Goal: Information Seeking & Learning: Find specific page/section

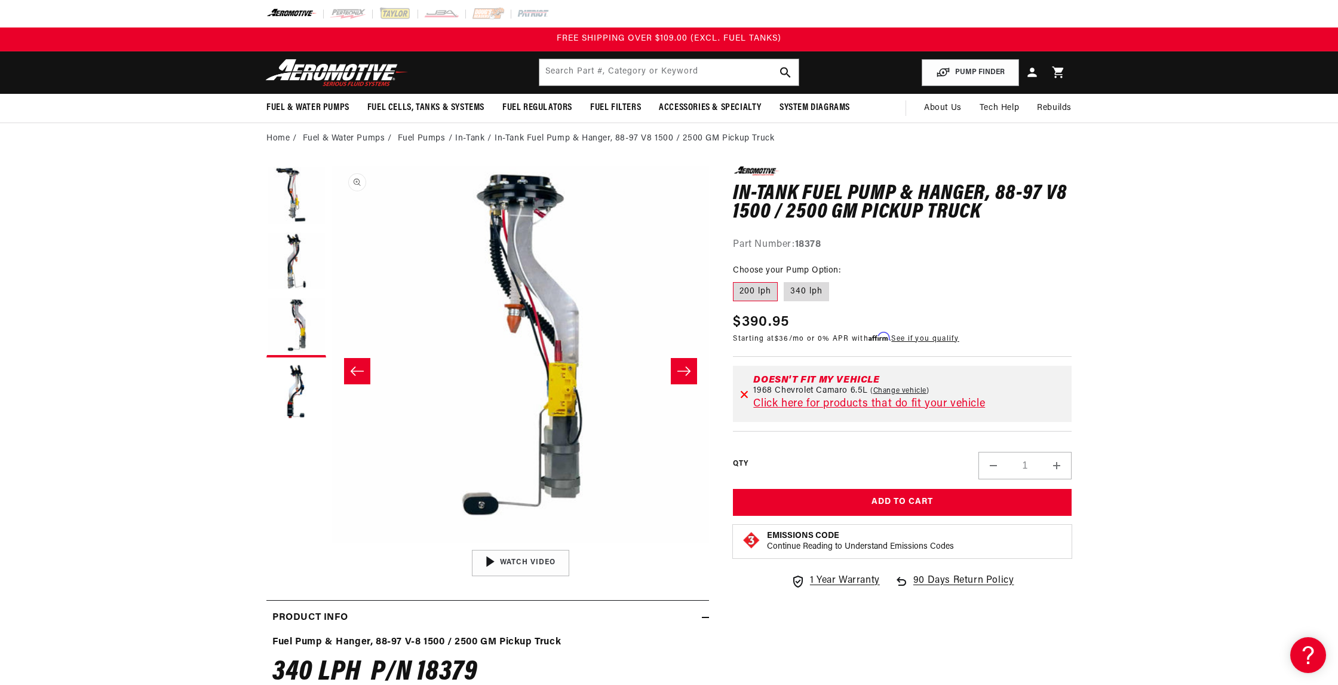
scroll to position [0, 755]
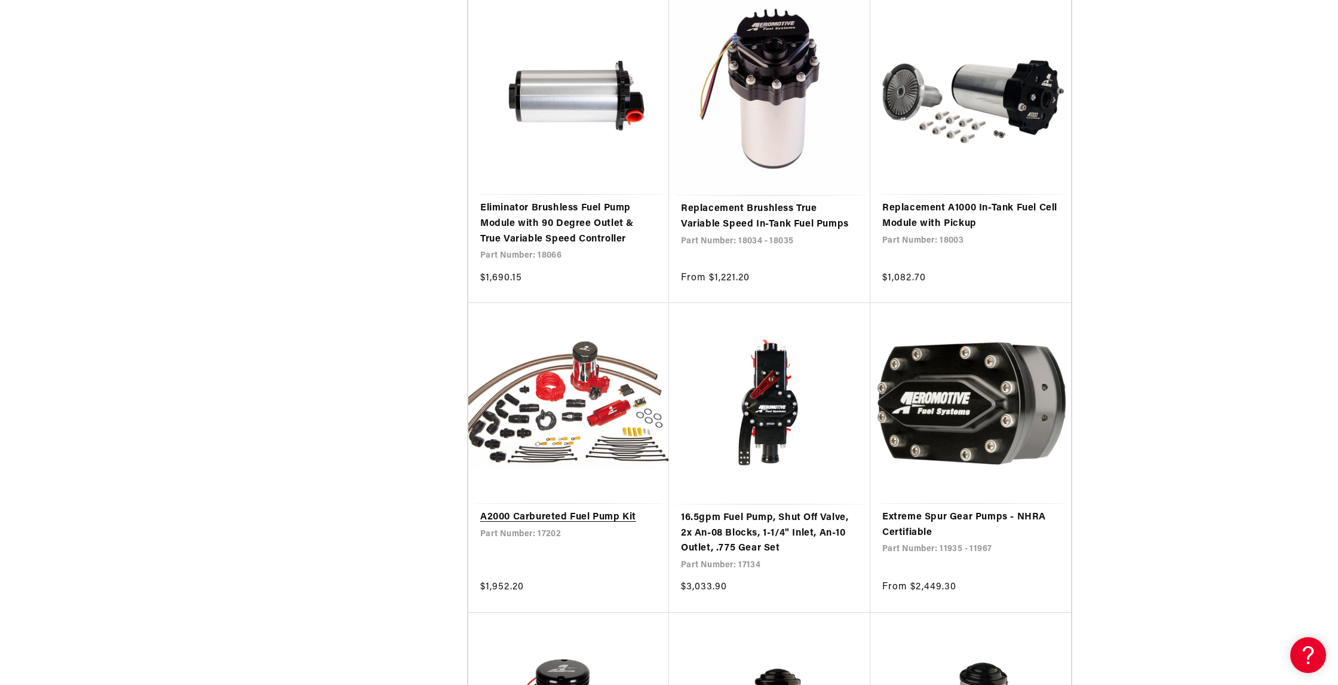
scroll to position [1884, 0]
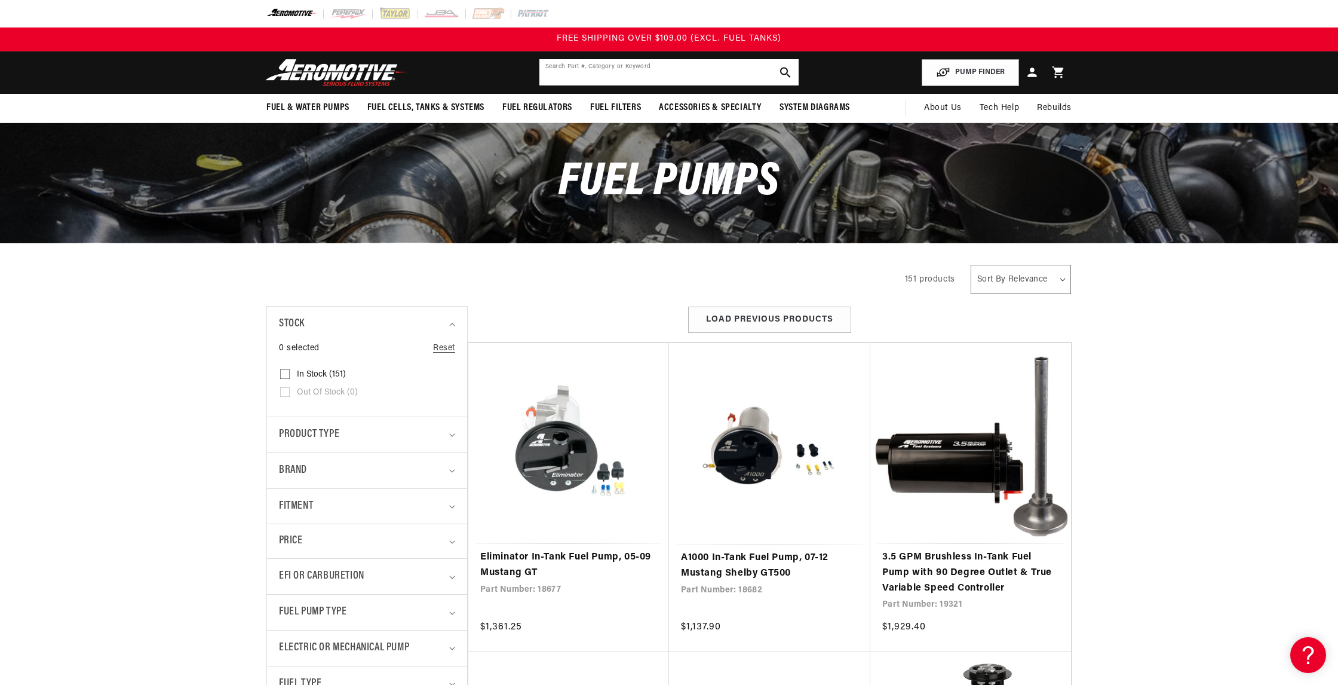
click at [634, 75] on input "text" at bounding box center [668, 72] width 259 height 26
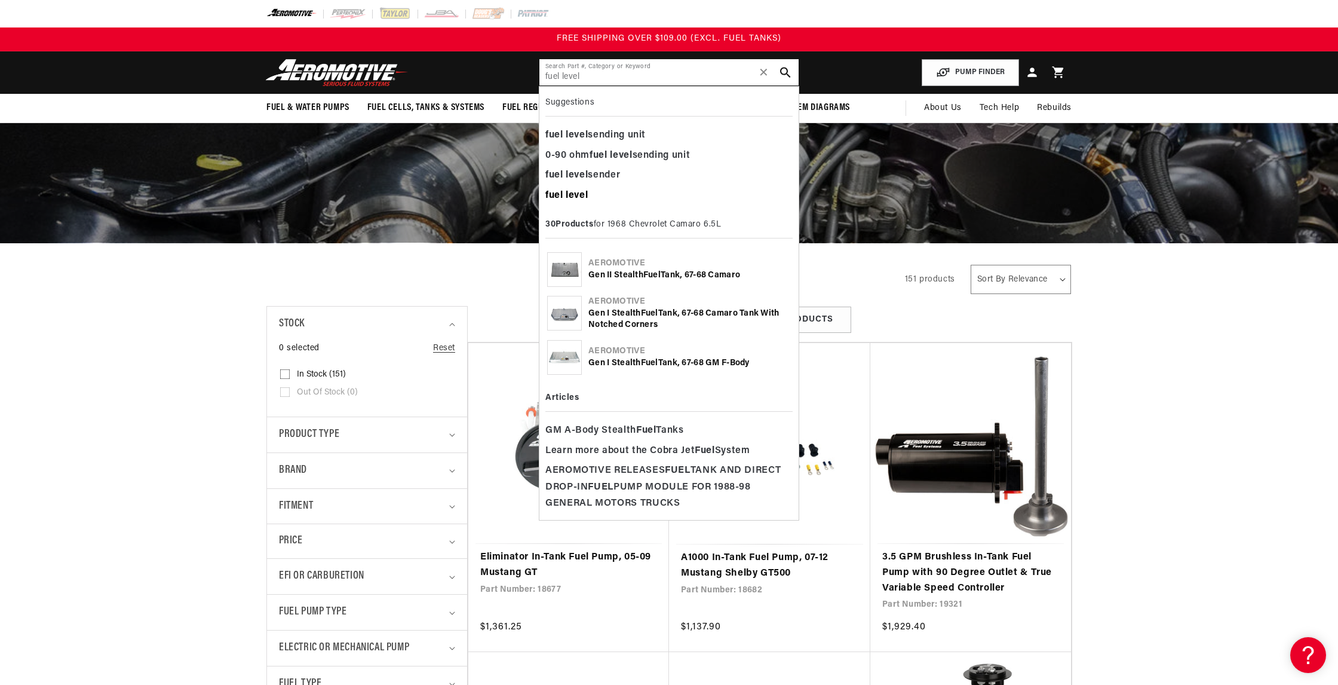
type input "fuel level"
click at [571, 194] on b "level" at bounding box center [577, 196] width 22 height 10
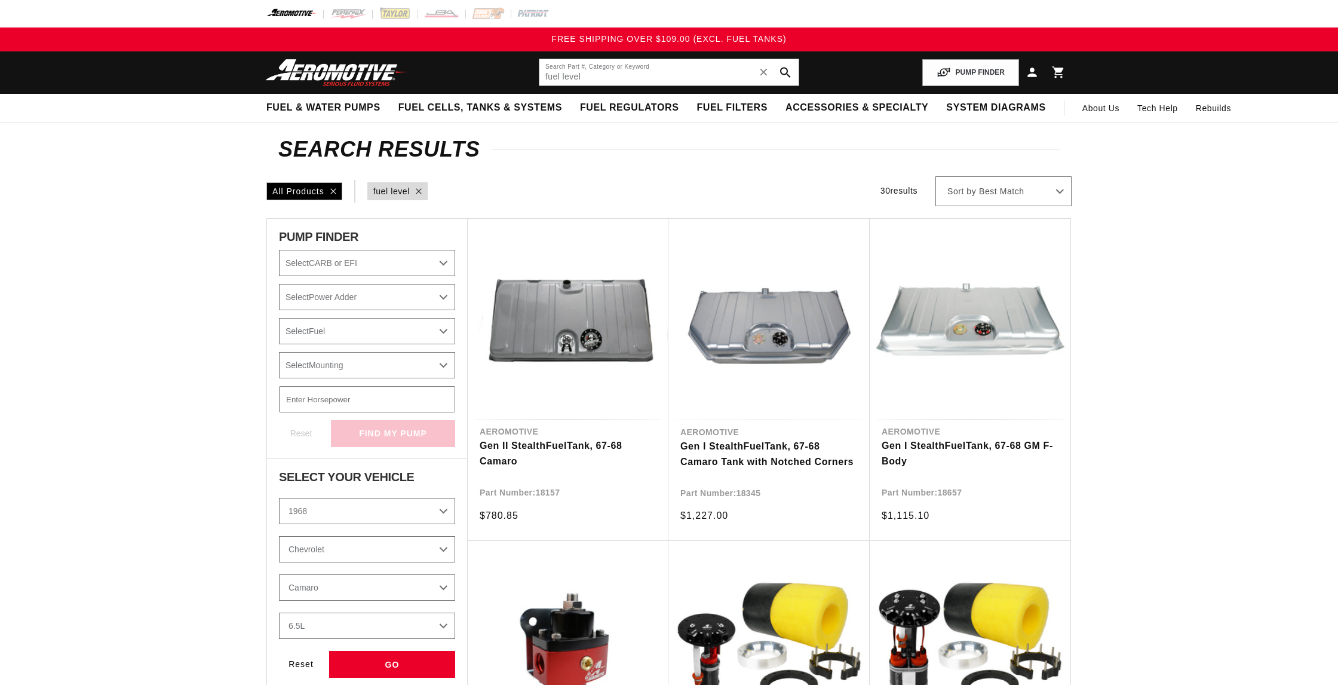
select select "1968"
select select "Chevrolet"
select select "Camaro"
select select "6.5L"
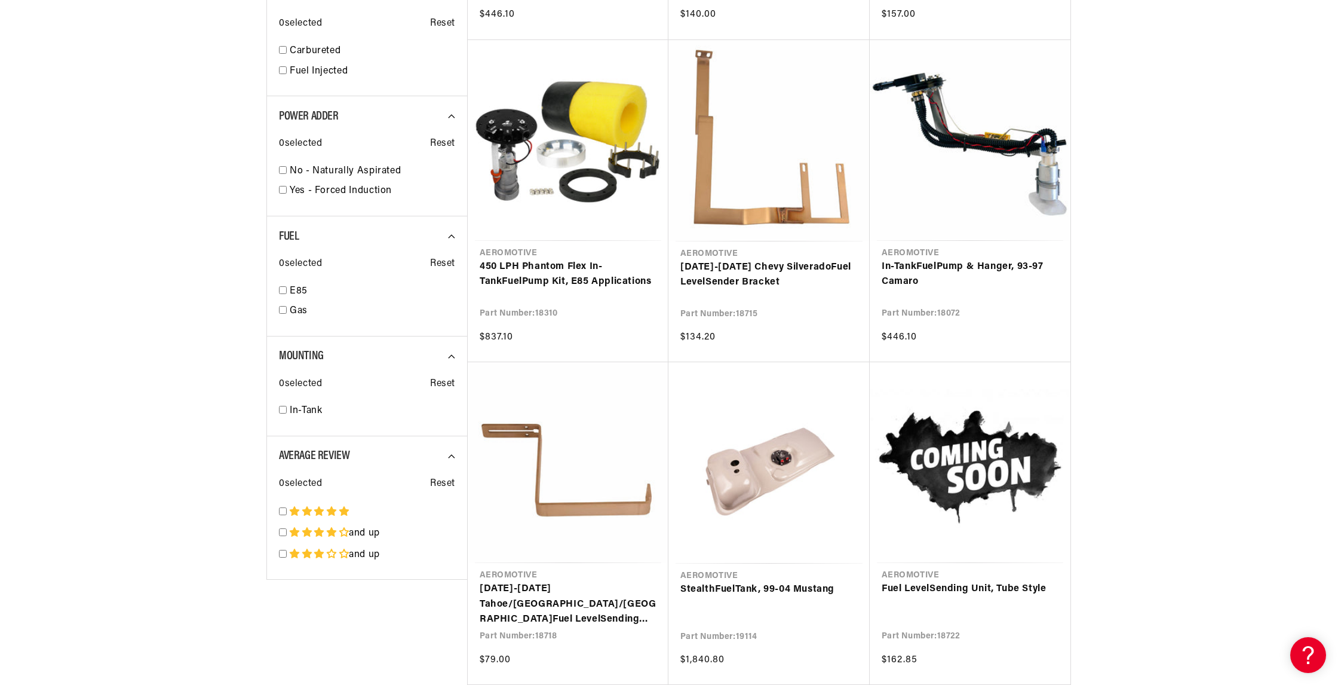
scroll to position [1473, 0]
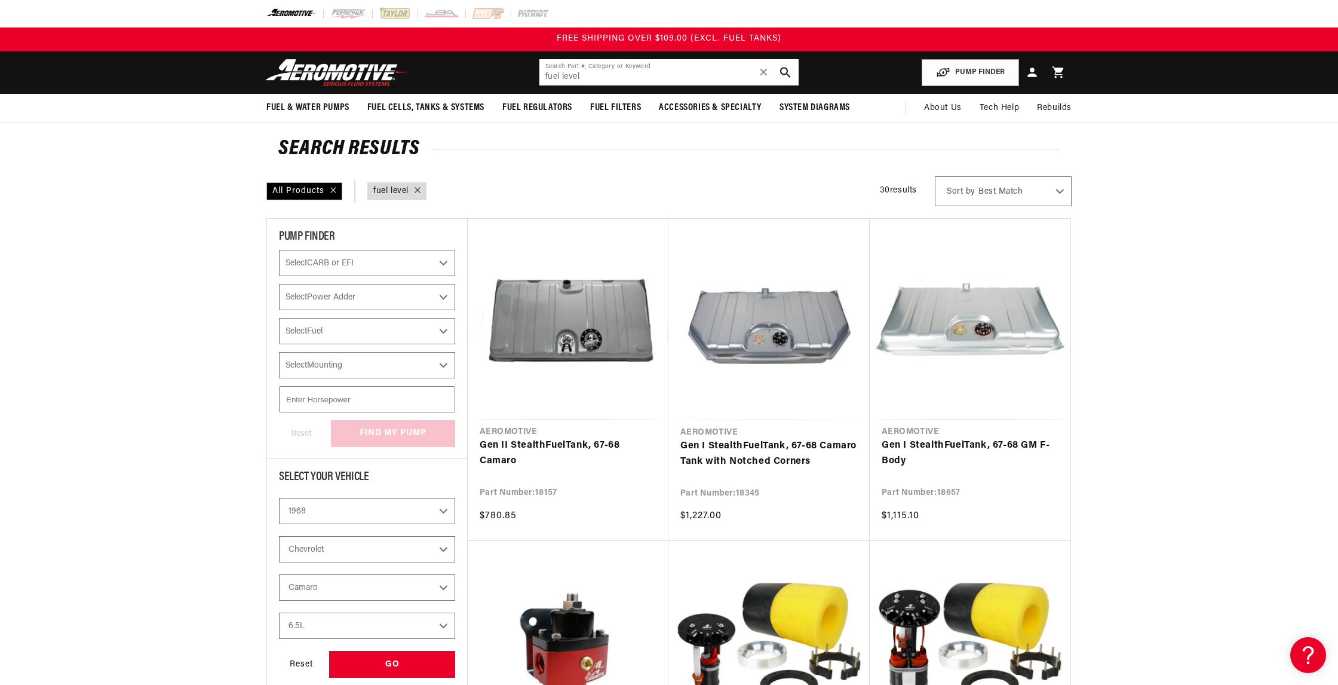
click at [585, 79] on input "fuel level" at bounding box center [668, 72] width 259 height 26
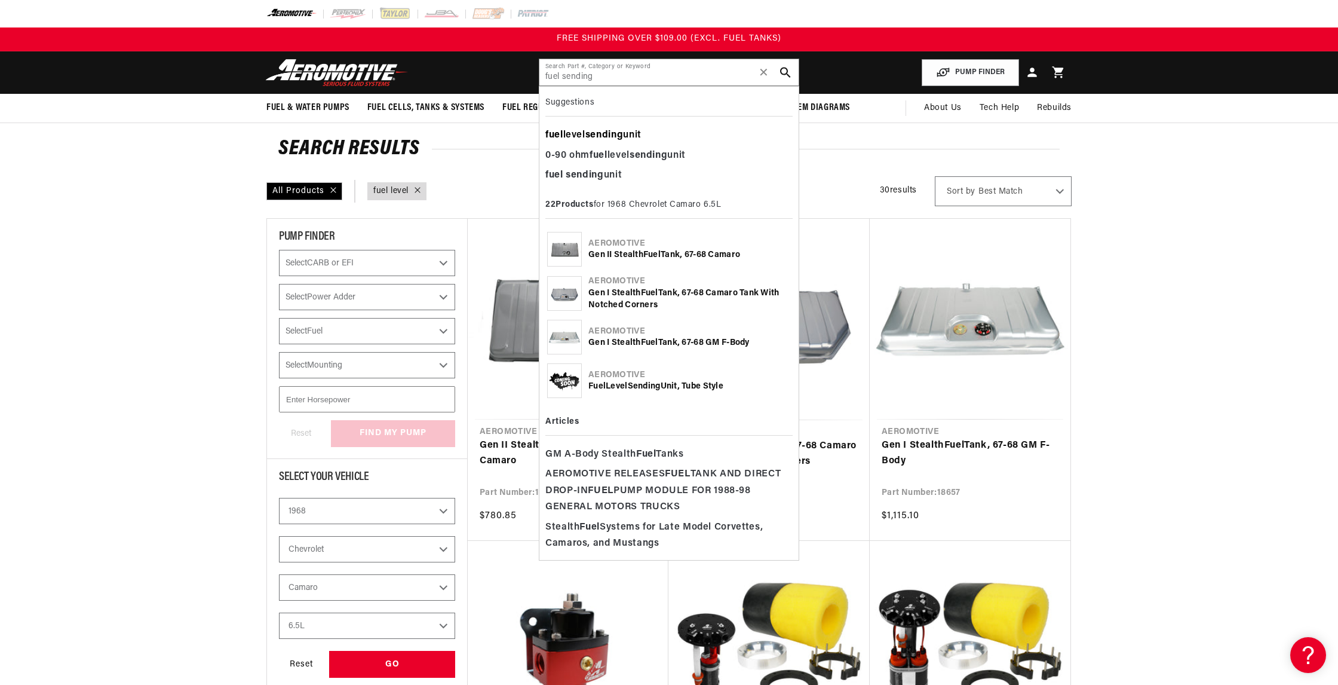
click at [588, 139] on div "fuel level sending unit" at bounding box center [668, 135] width 247 height 20
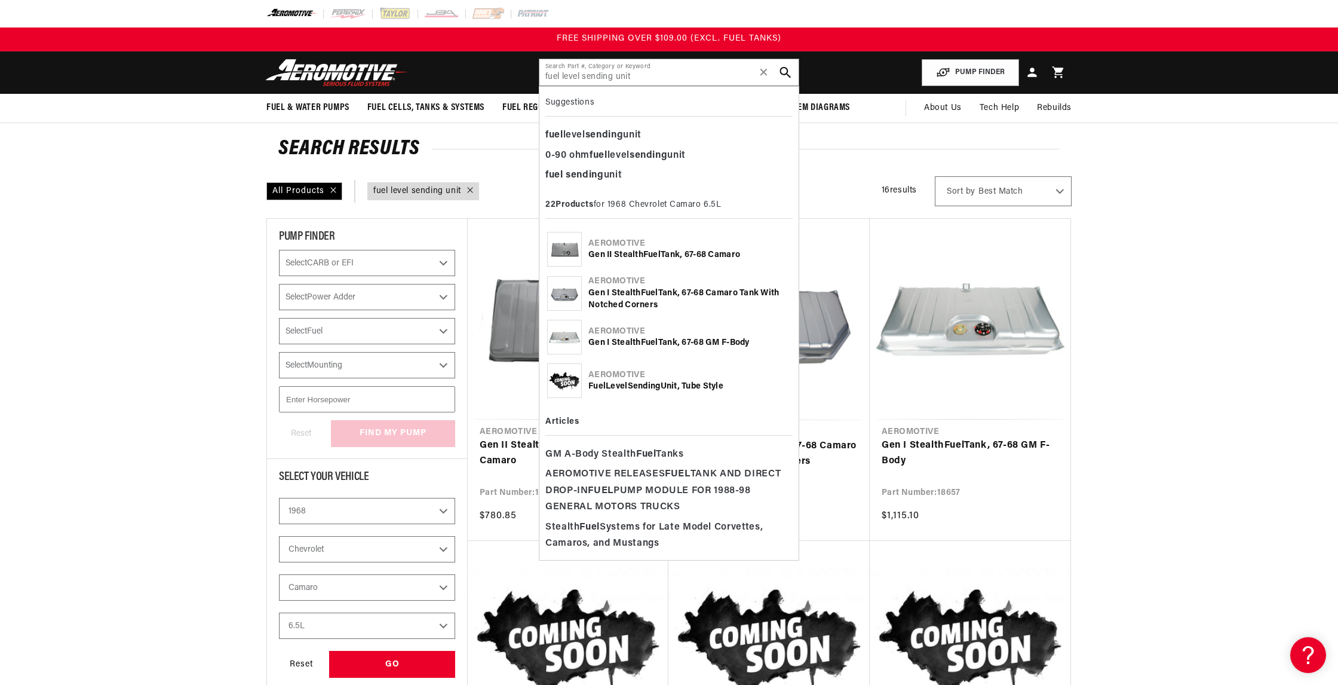
click at [785, 71] on icon "search button" at bounding box center [785, 72] width 11 height 11
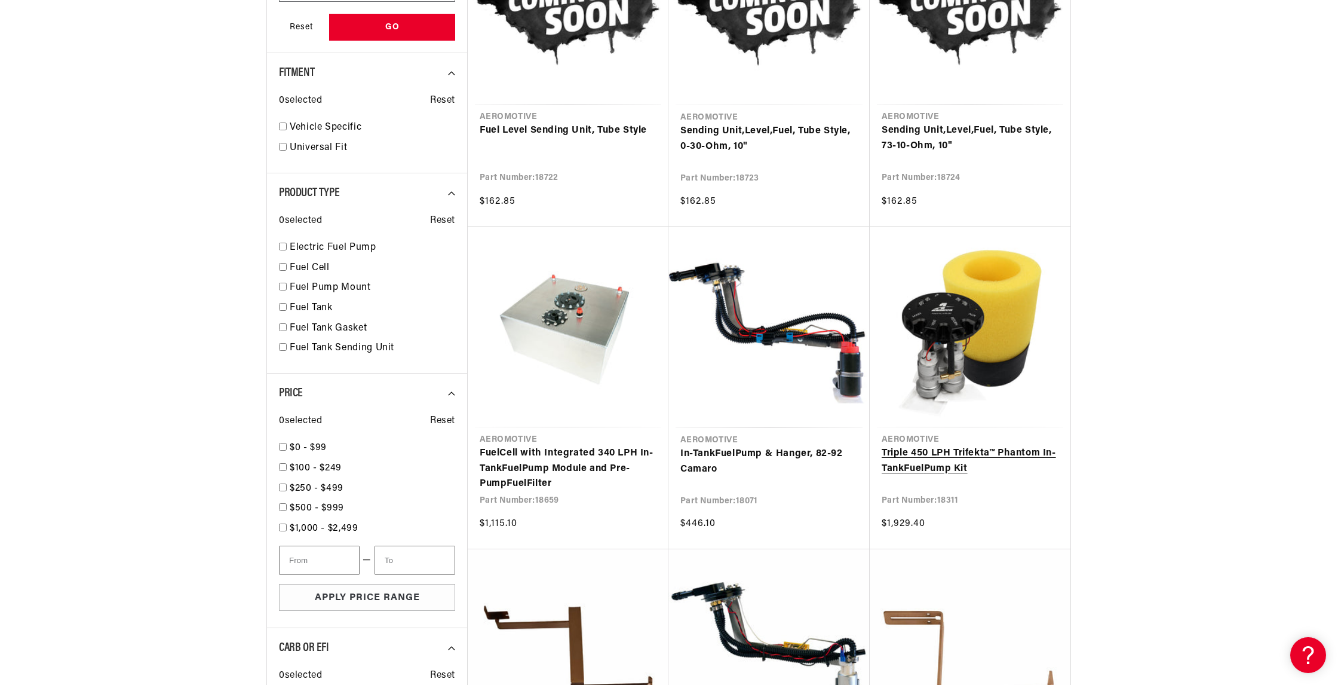
scroll to position [639, 0]
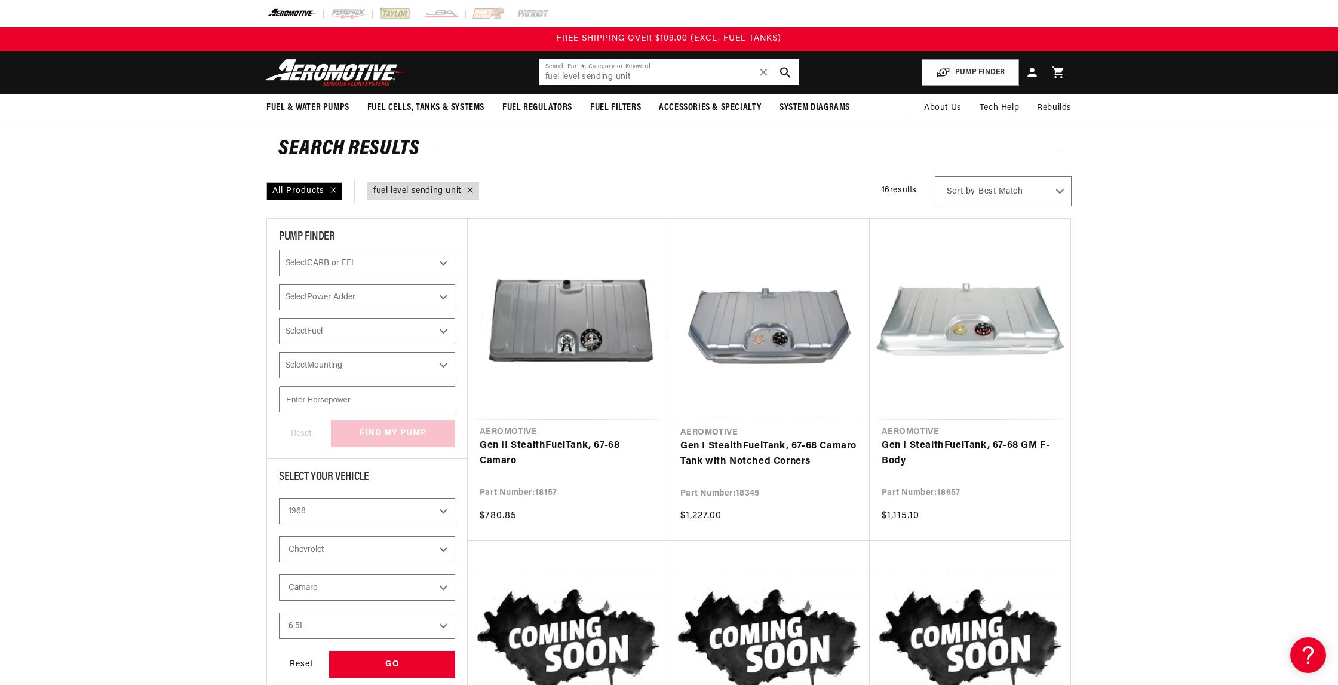
drag, startPoint x: 544, startPoint y: 79, endPoint x: 560, endPoint y: 82, distance: 16.3
click at [544, 79] on input "fuel level sending unit" at bounding box center [668, 72] width 259 height 26
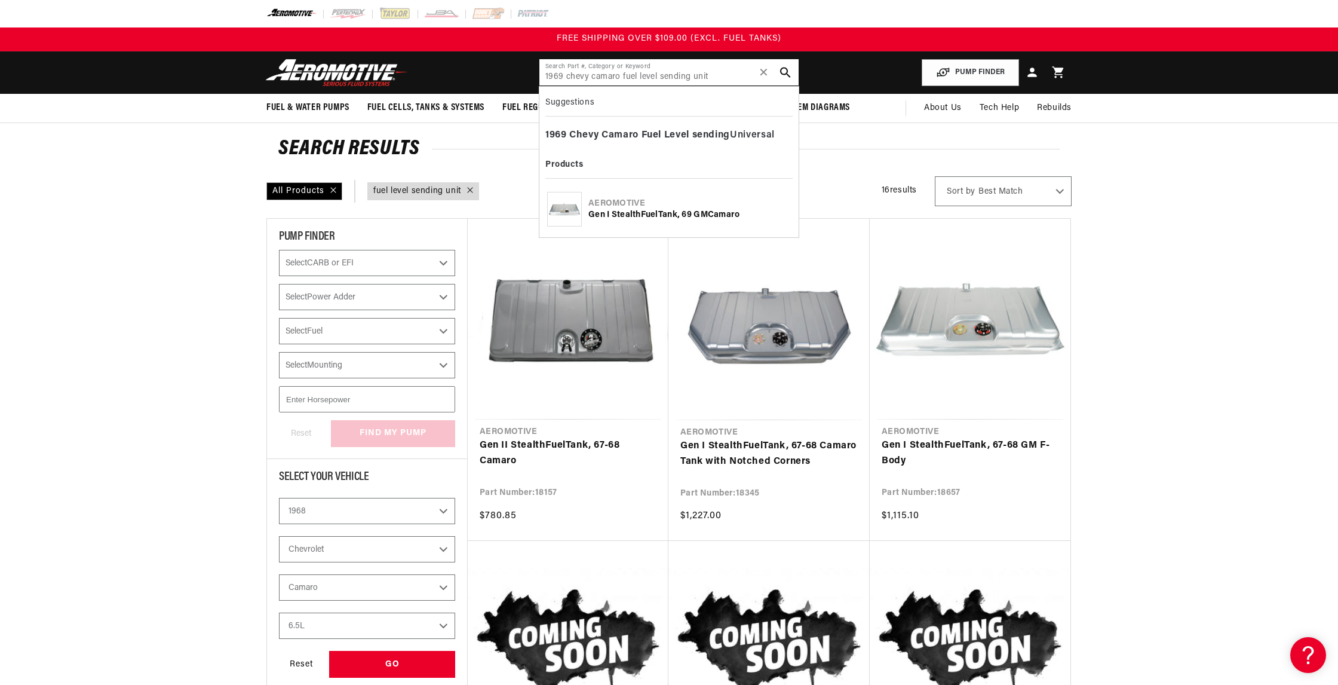
type input "1969 chevy camaro fuel level sending unit"
click at [649, 214] on b "Fuel" at bounding box center [649, 214] width 17 height 9
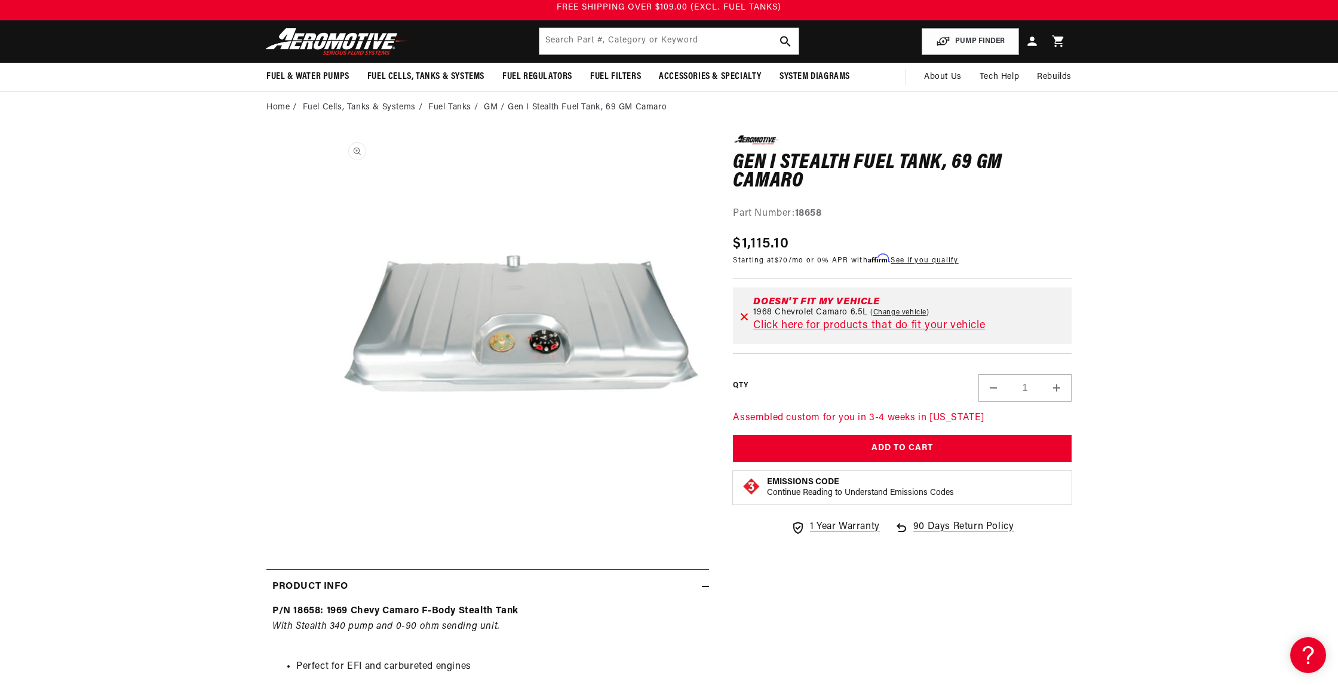
scroll to position [29, 0]
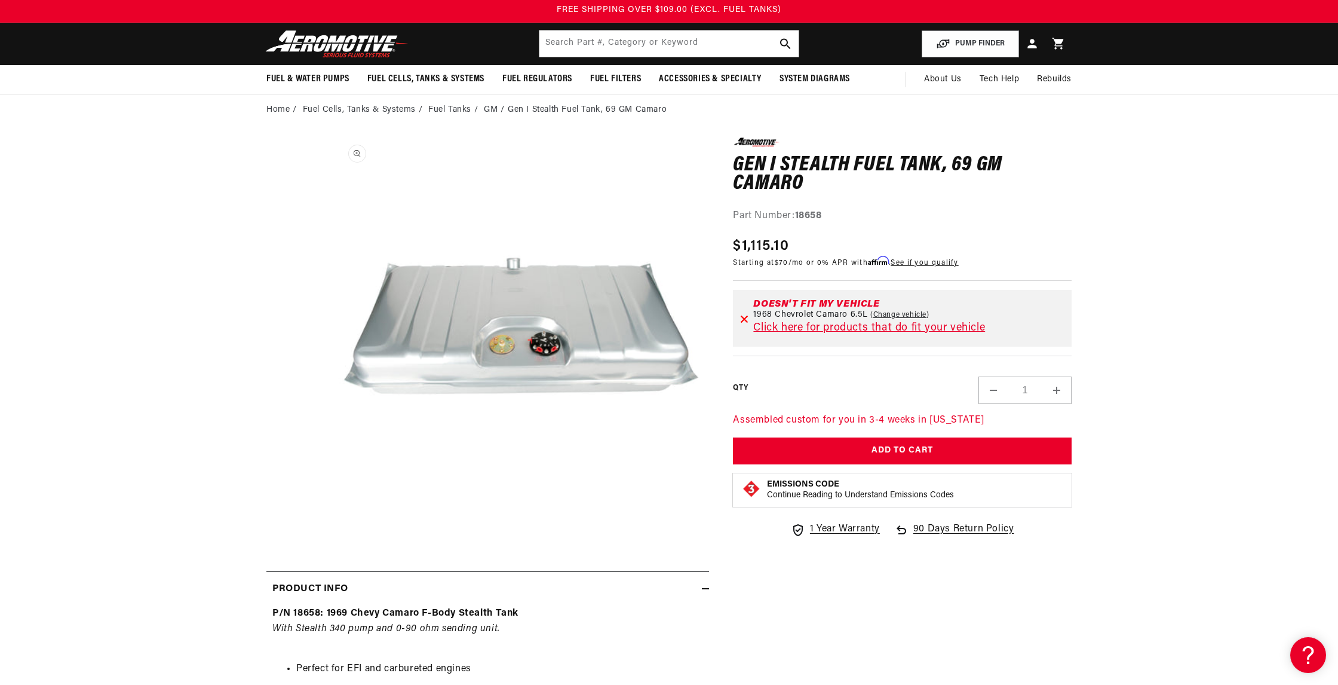
click at [332, 514] on button "Open media 1 in modal" at bounding box center [332, 514] width 0 height 0
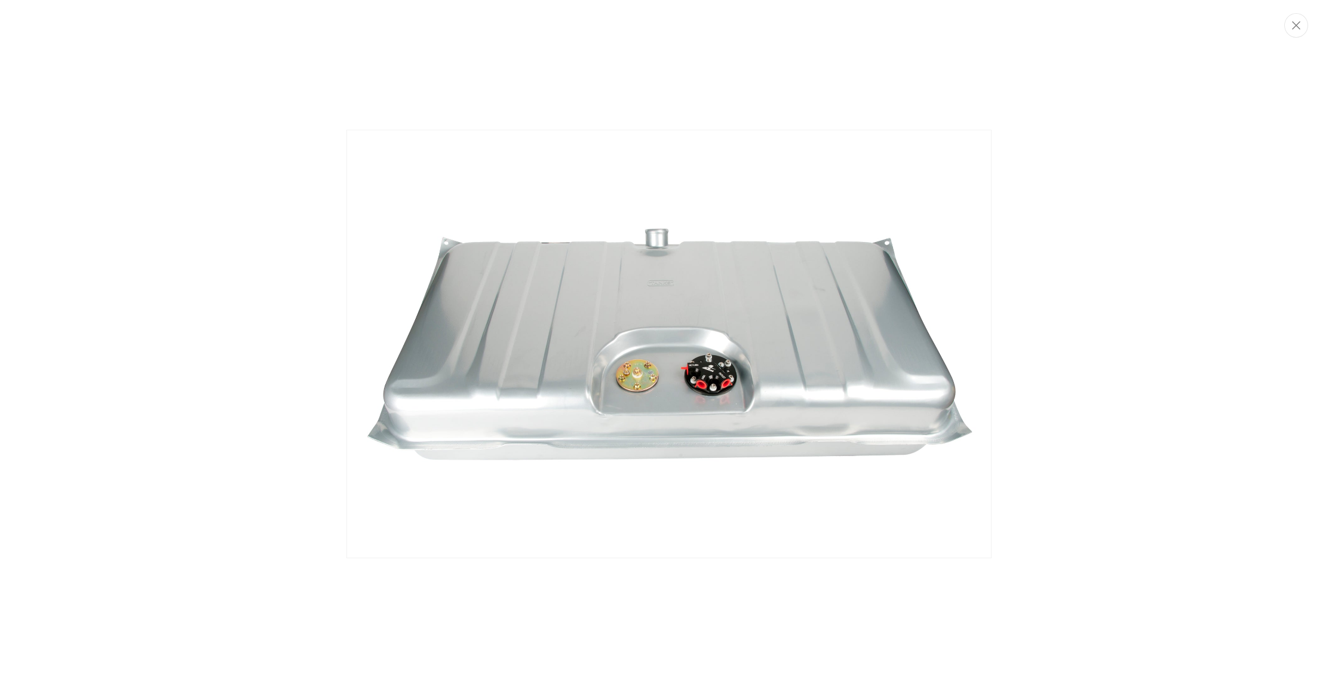
click at [684, 324] on img "Media gallery" at bounding box center [668, 344] width 645 height 429
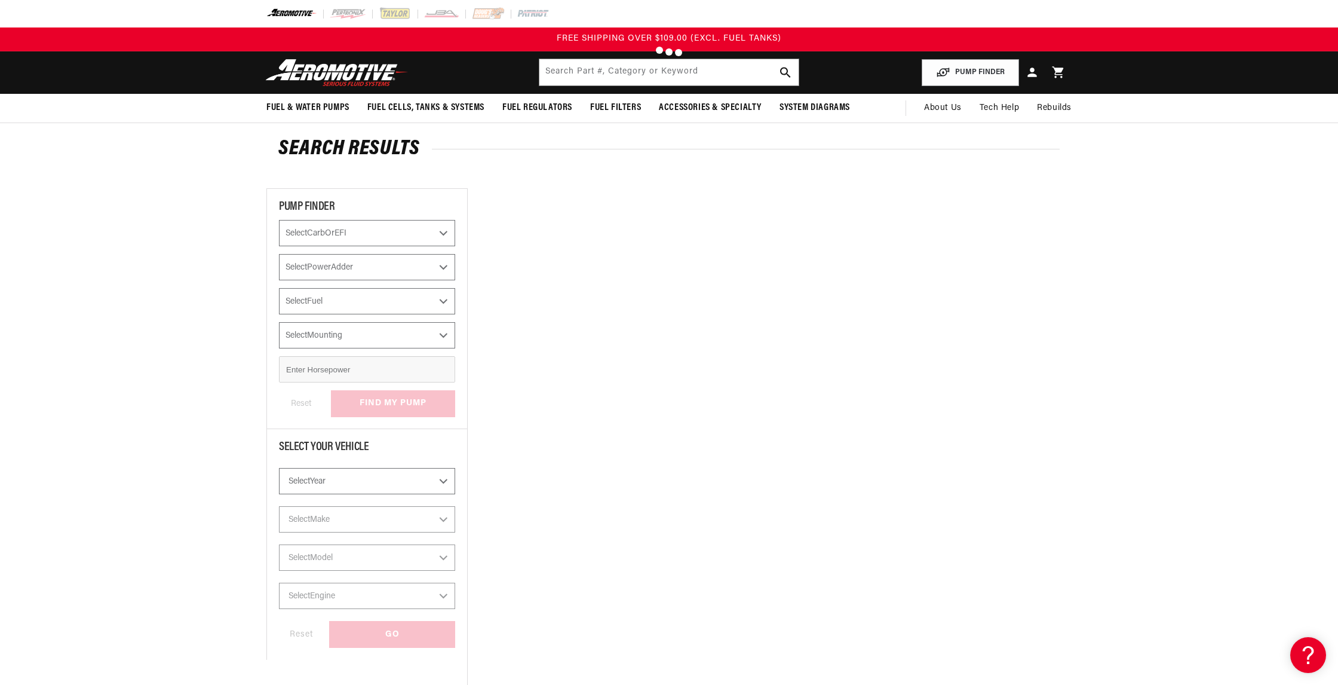
type input "fuel level sending unit"
select select "1968"
select select "Chevrolet"
select select "Camaro"
select select "6.5L"
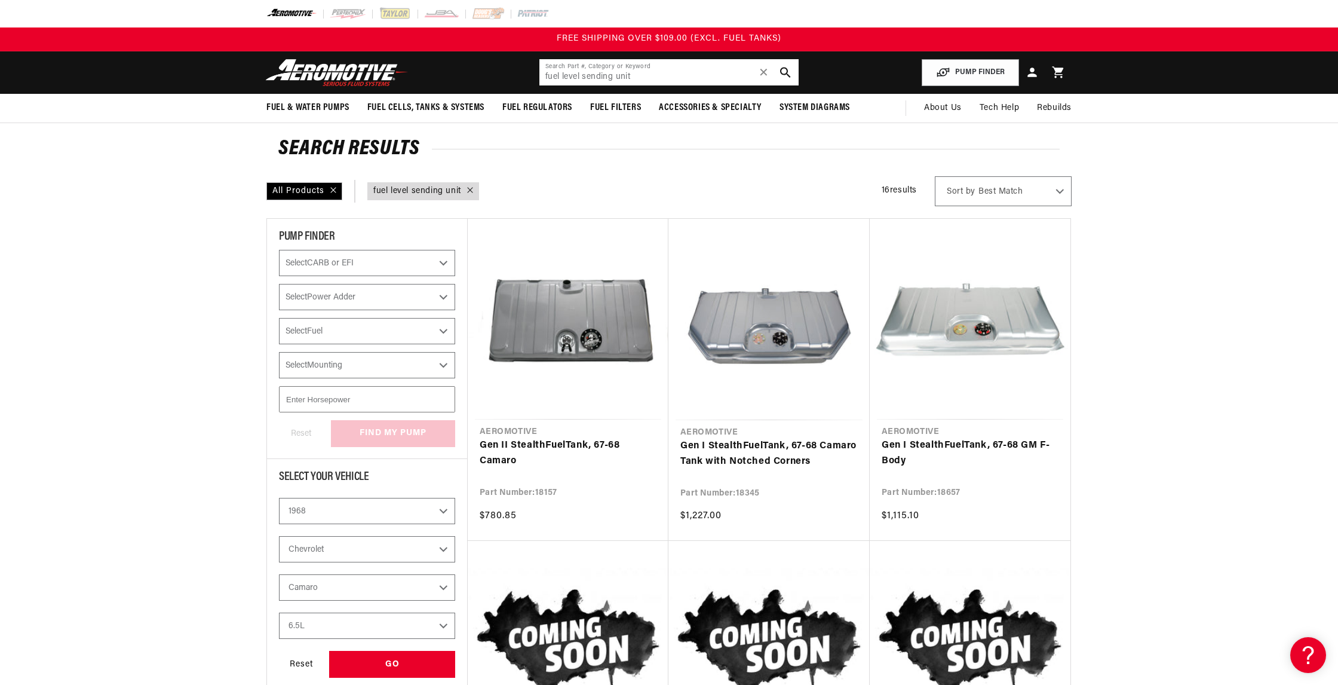
drag, startPoint x: 638, startPoint y: 76, endPoint x: 526, endPoint y: 69, distance: 112.6
click at [526, 69] on header "Fuel & Water Pumps Back In-Tank In-Line Fuel Pumps" at bounding box center [669, 72] width 865 height 42
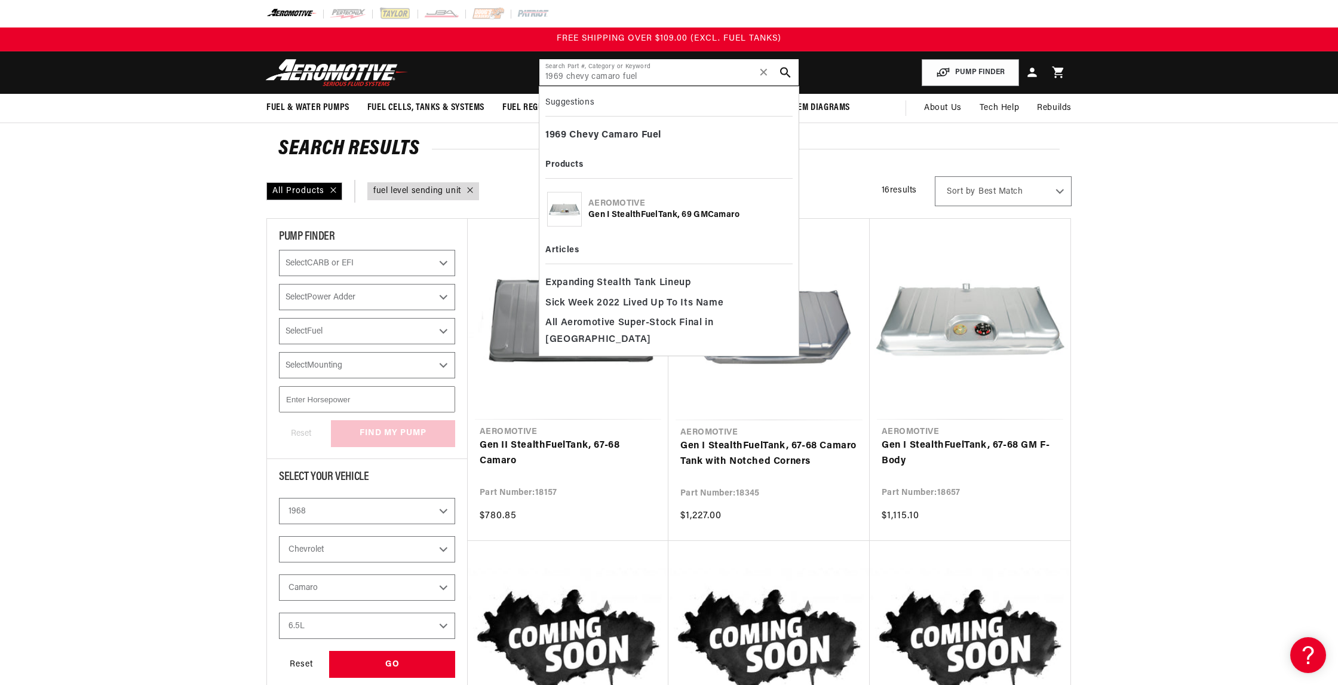
type input "1969 chevy camaro fuel"
click at [637, 216] on div "Gen I Stealth Fuel Tank, 69 GM Camaro" at bounding box center [689, 215] width 203 height 12
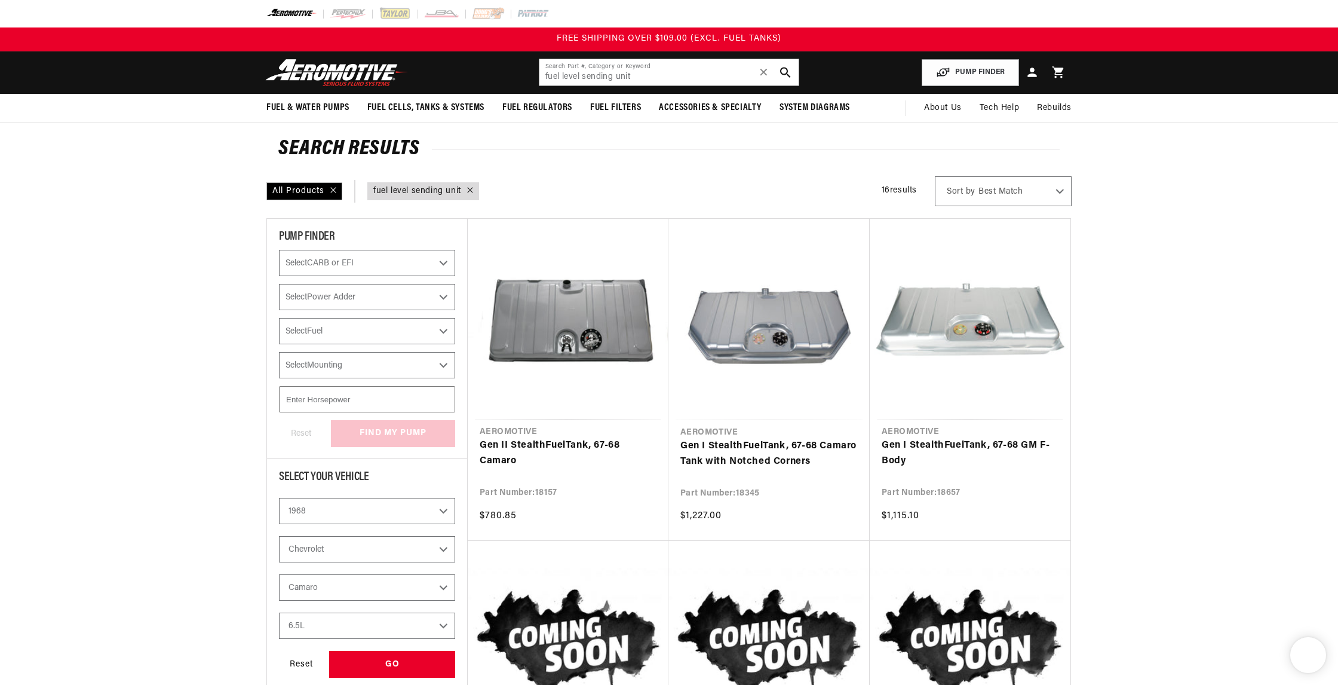
select select "1968"
select select "Chevrolet"
select select "Camaro"
select select "6.5L"
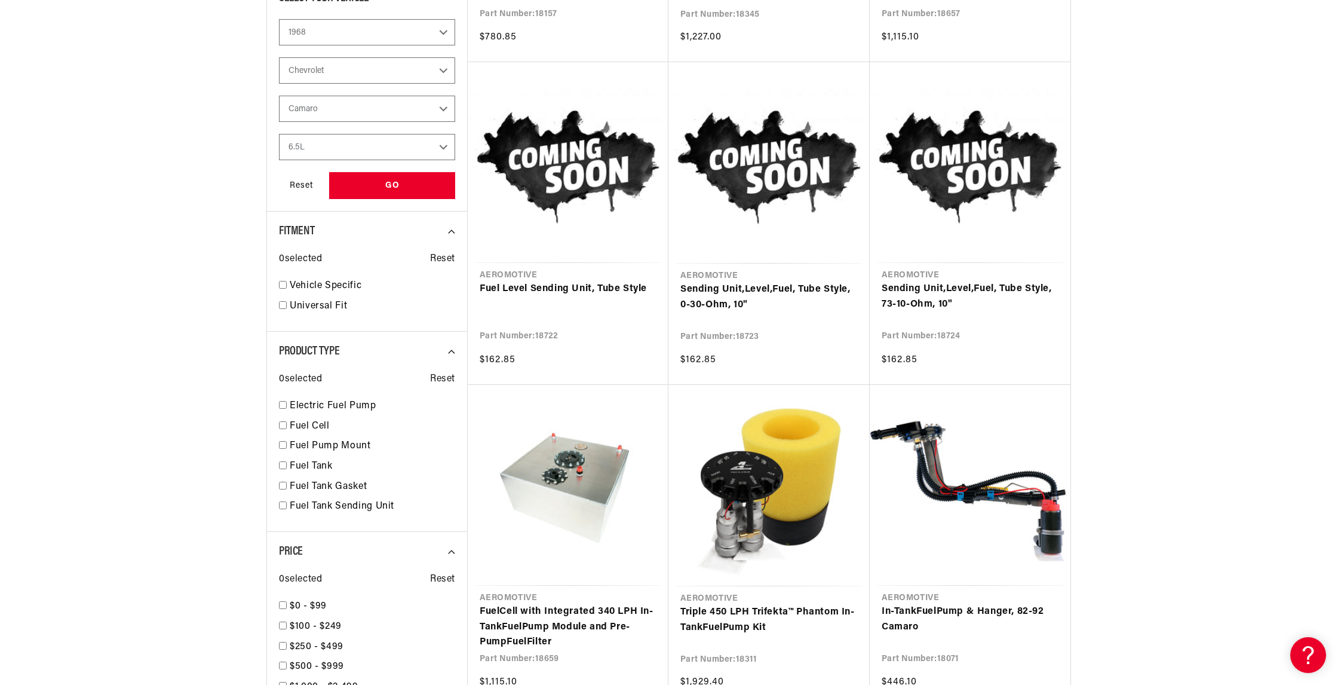
scroll to position [483, 0]
